Goal: Task Accomplishment & Management: Use online tool/utility

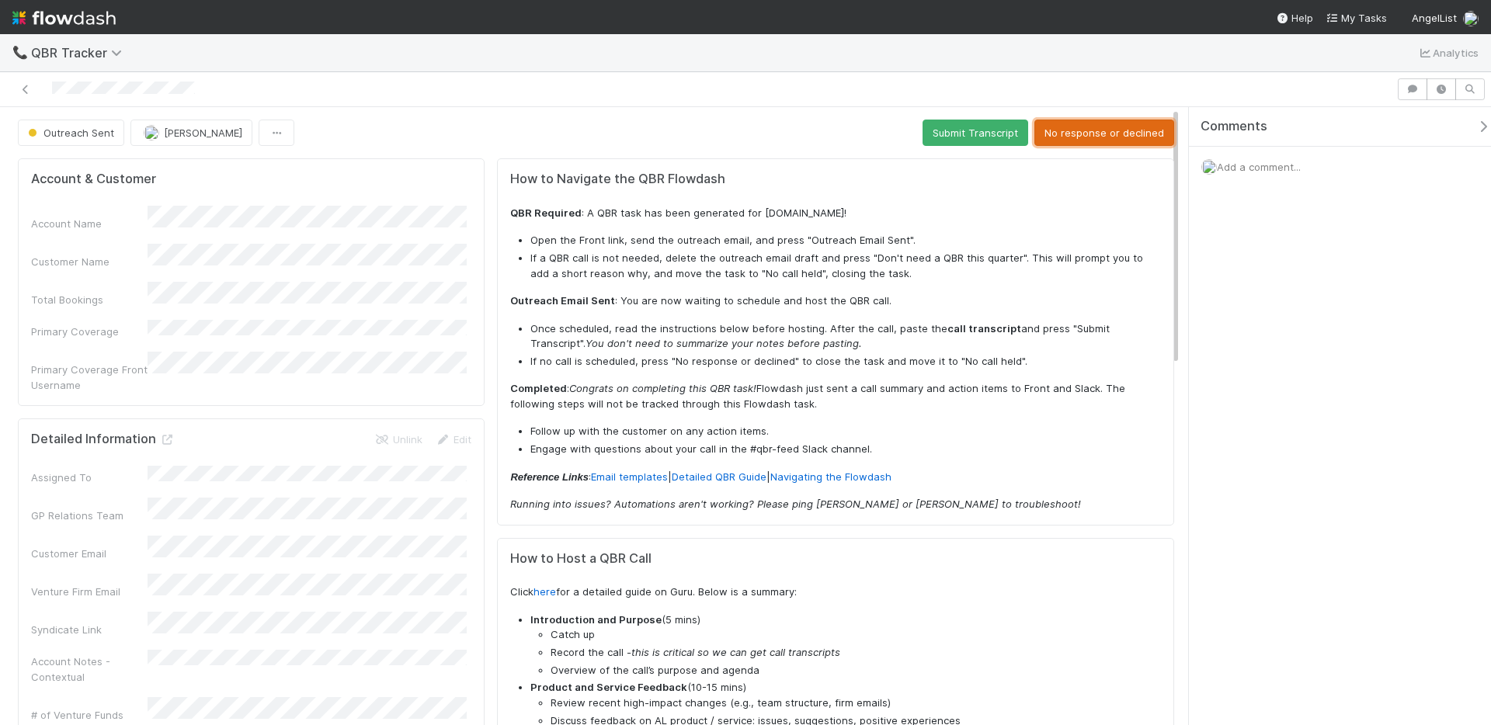
click at [1062, 129] on button "No response or declined" at bounding box center [1104, 133] width 140 height 26
click at [1087, 136] on button "No response or declined" at bounding box center [1104, 133] width 140 height 26
click at [1104, 127] on button "No response or declined" at bounding box center [1104, 133] width 140 height 26
click at [1081, 137] on button "No response or declined" at bounding box center [1104, 133] width 140 height 26
